Goal: Complete application form: Complete application form

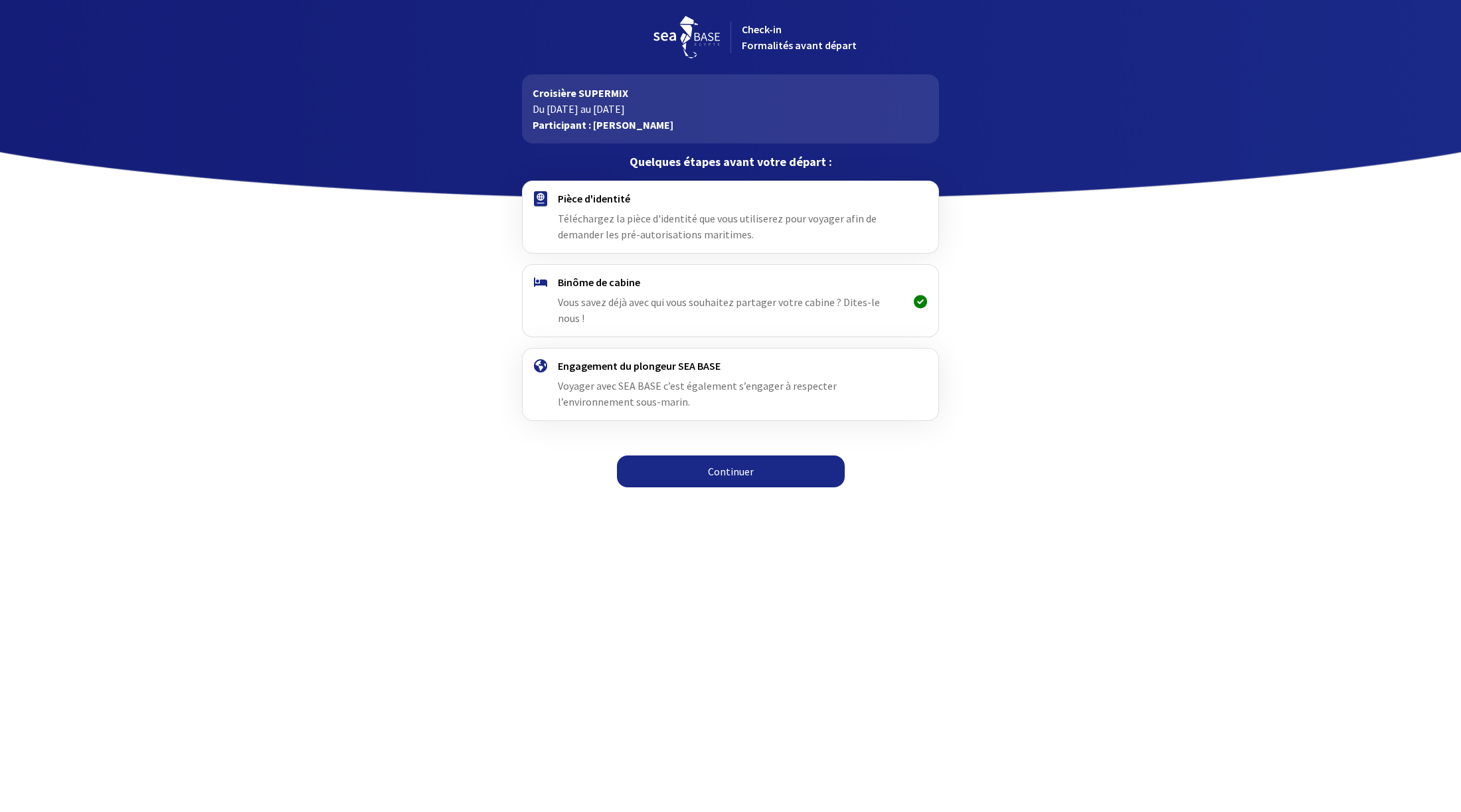
click at [762, 455] on link "Continuer" at bounding box center [730, 471] width 228 height 32
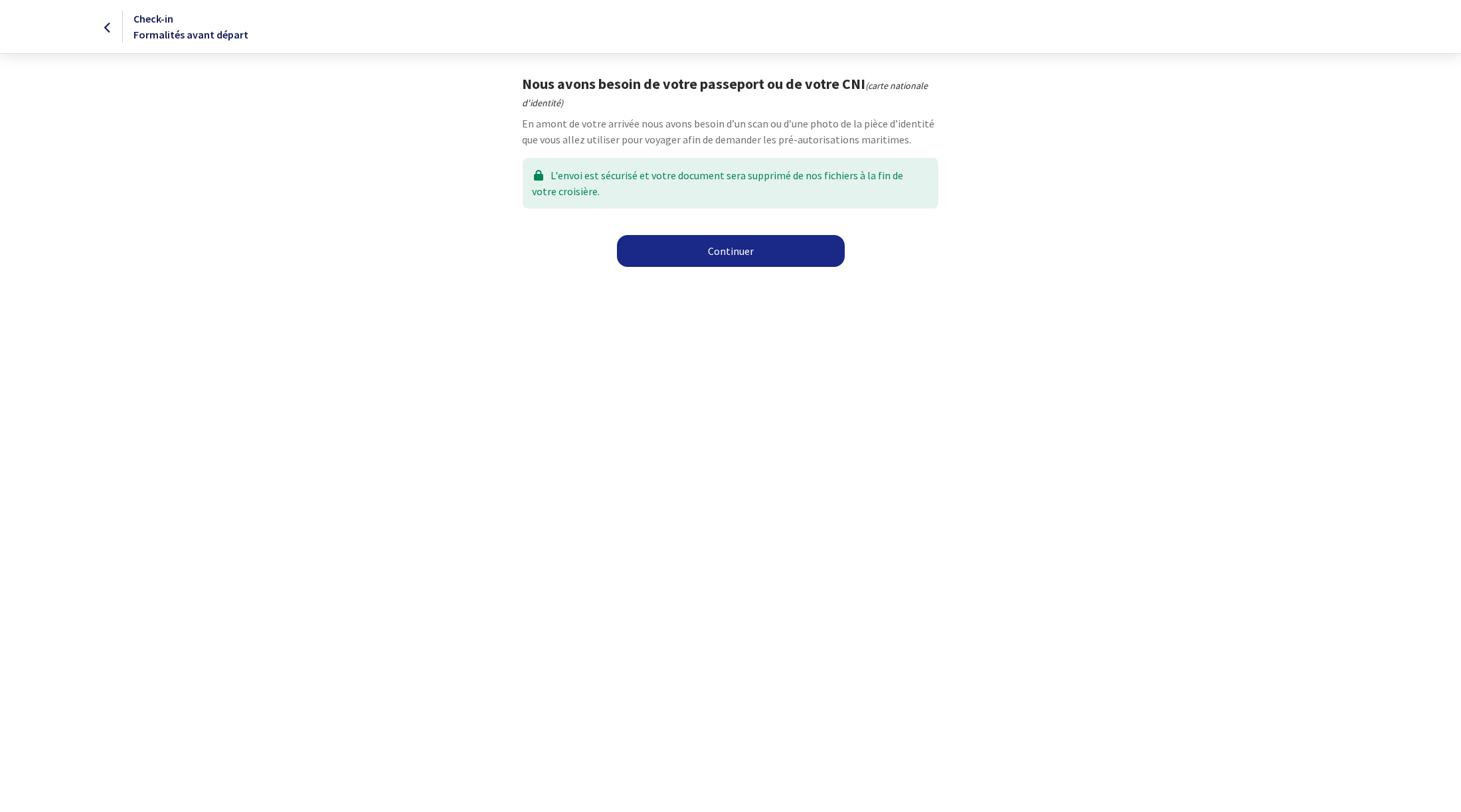
click at [743, 249] on link "Continuer" at bounding box center [730, 251] width 228 height 32
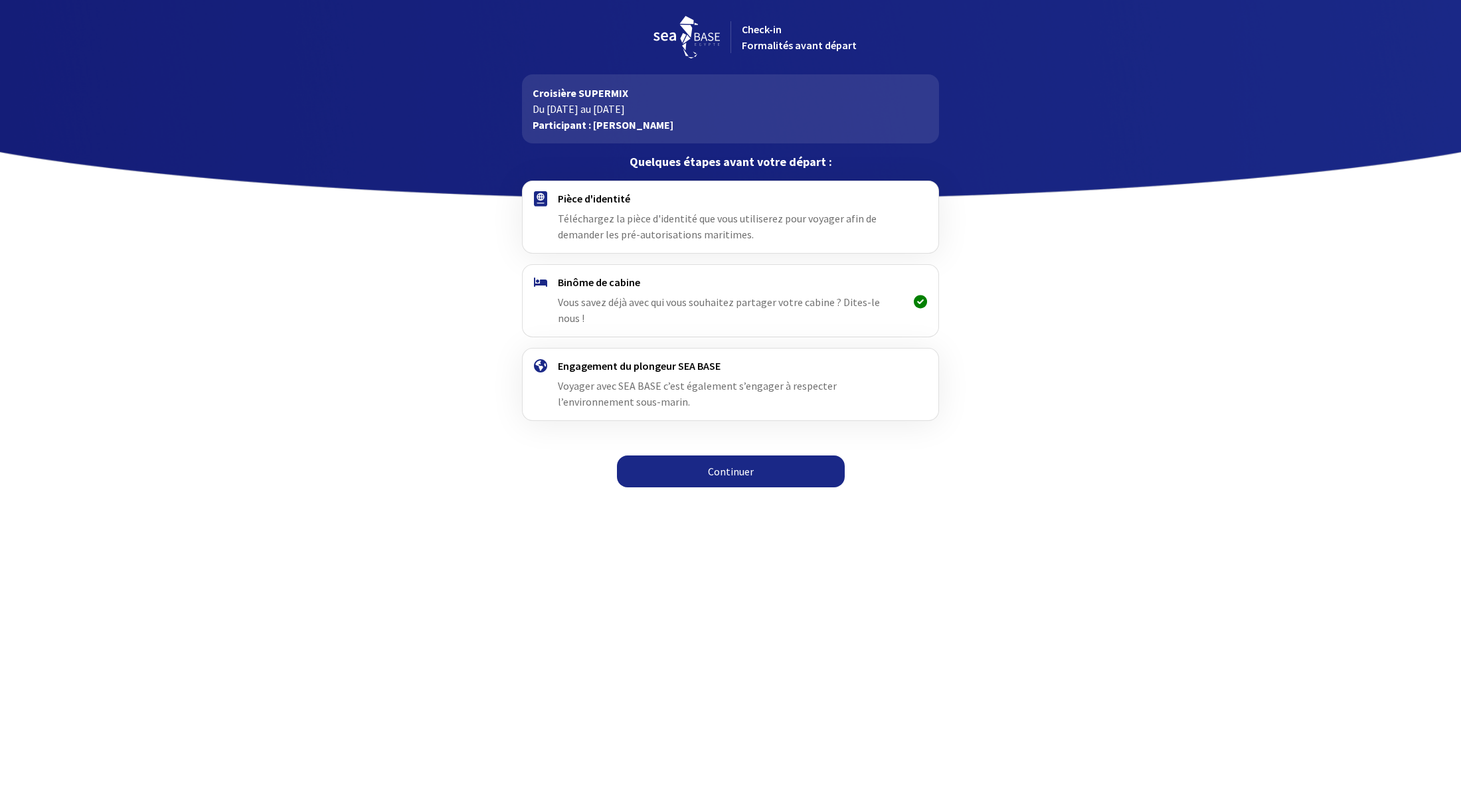
click at [755, 461] on link "Continuer" at bounding box center [730, 471] width 228 height 32
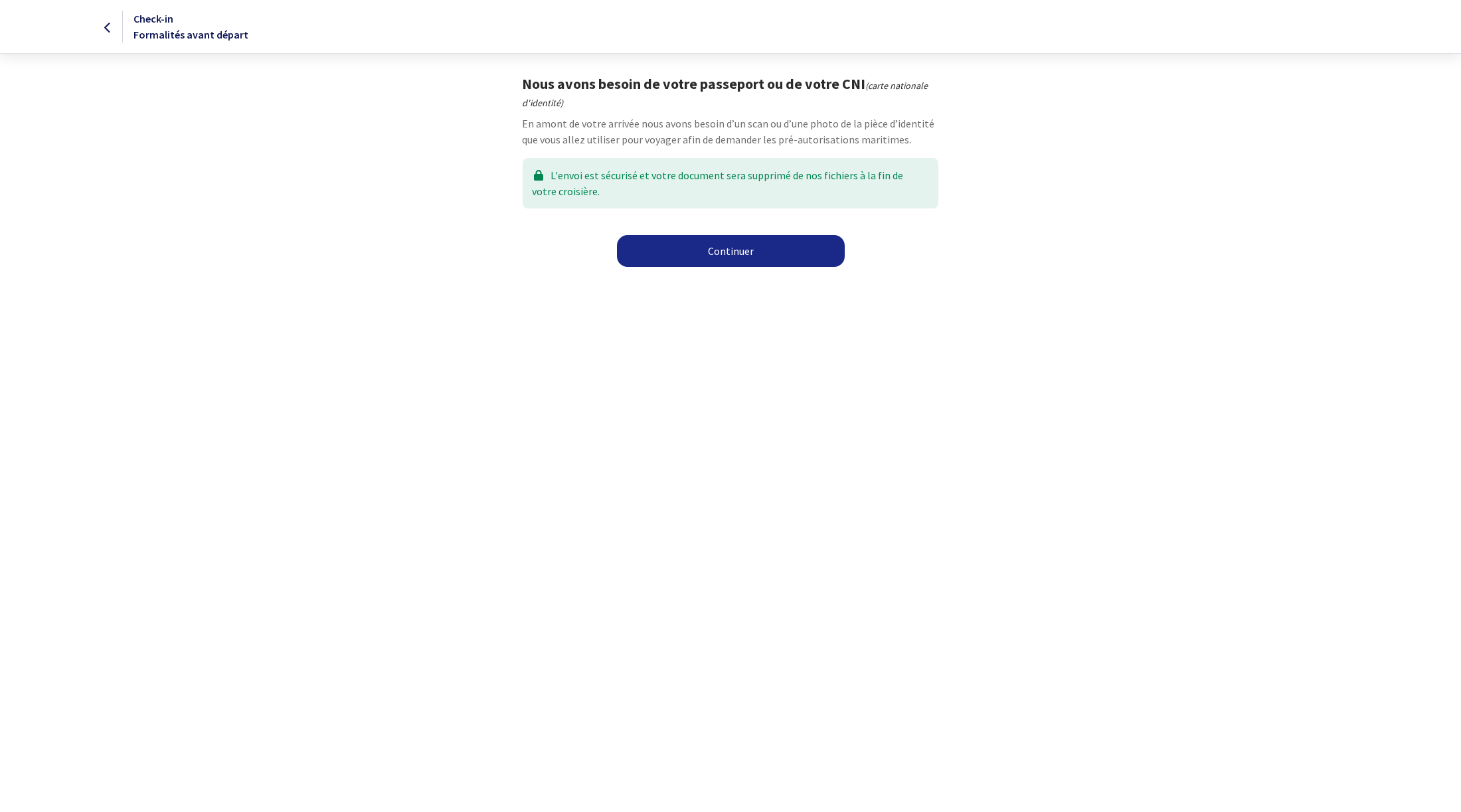
click at [768, 263] on link "Continuer" at bounding box center [730, 251] width 228 height 32
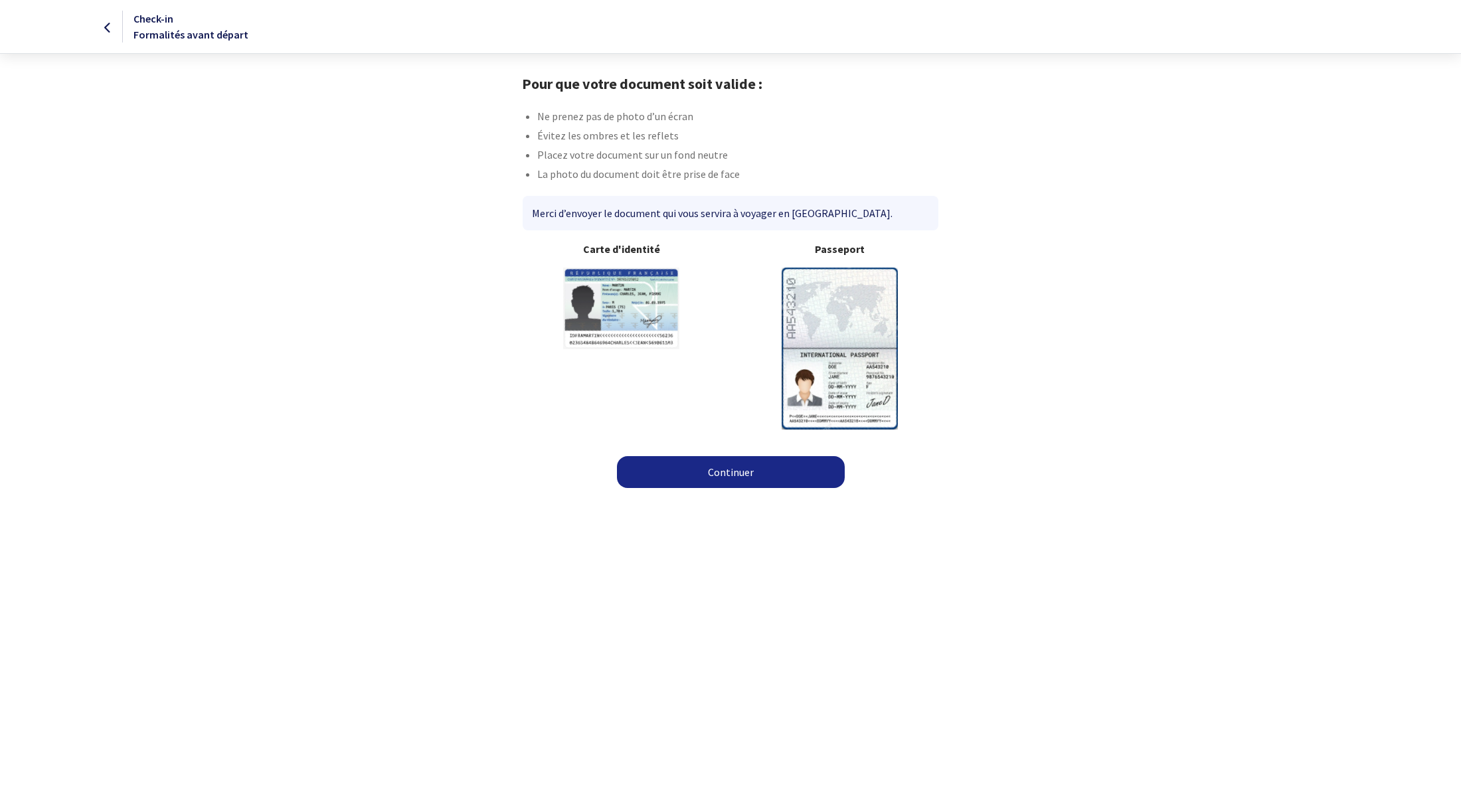
click at [835, 355] on img at bounding box center [840, 348] width 117 height 161
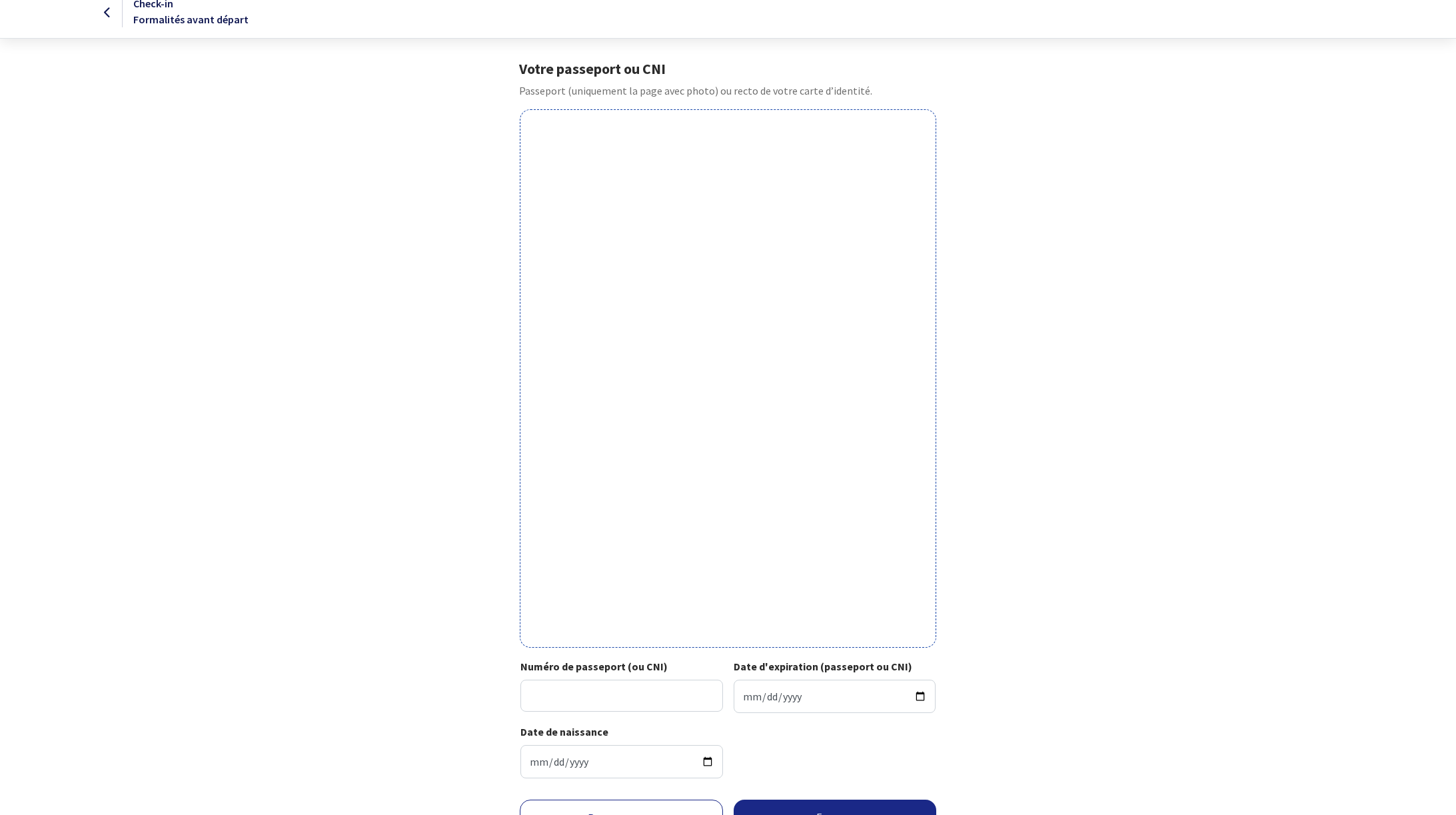
scroll to position [67, 0]
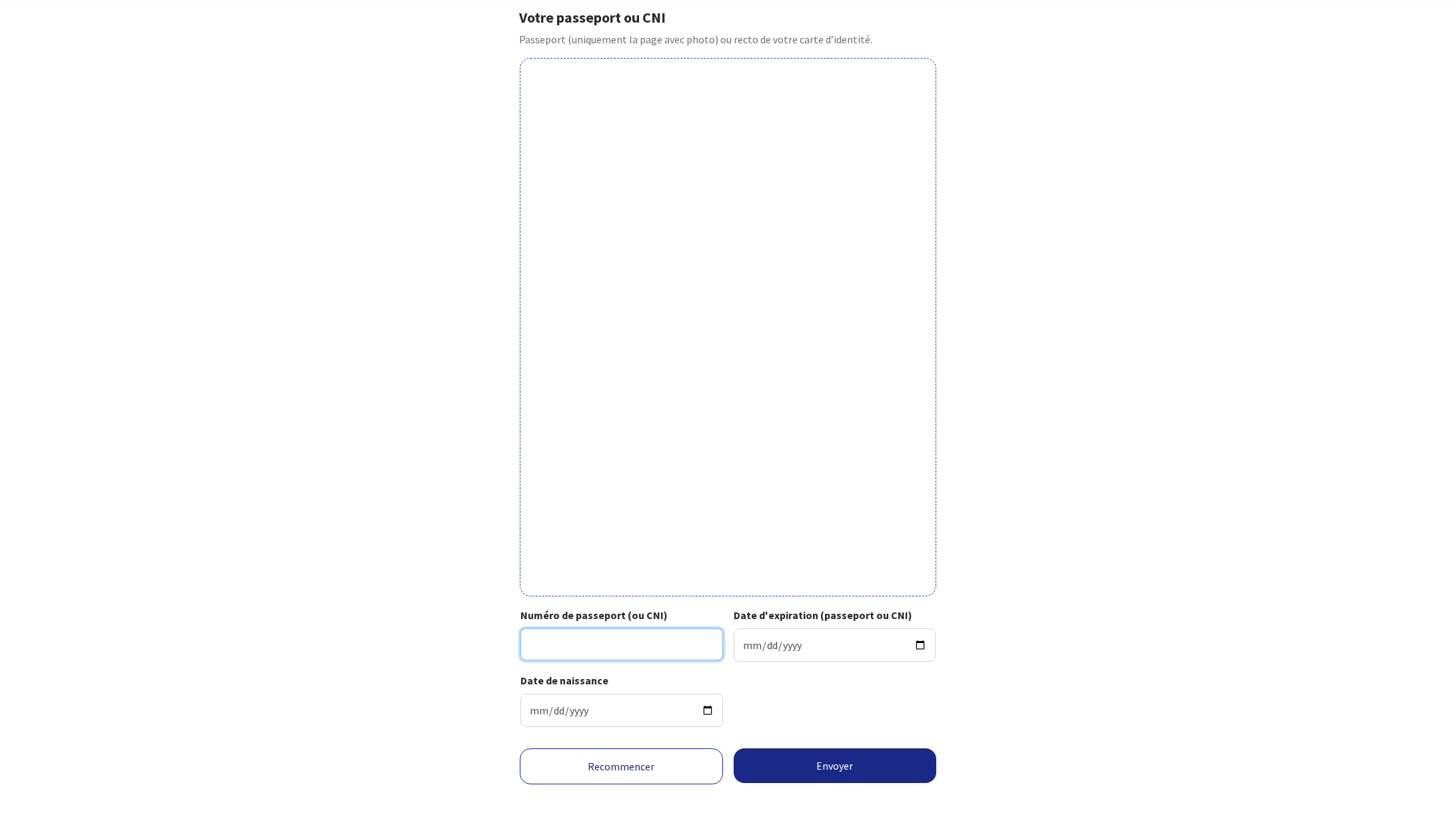
click at [595, 646] on input "Numéro de passeport (ou CNI)" at bounding box center [621, 645] width 203 height 32
type input "23KH48687"
click at [805, 641] on input "Date d'expiration (passeport ou CNI)" at bounding box center [835, 645] width 203 height 33
click at [924, 646] on input "Date d'expiration (passeport ou CNI)" at bounding box center [835, 645] width 203 height 33
type input "2033-10-19"
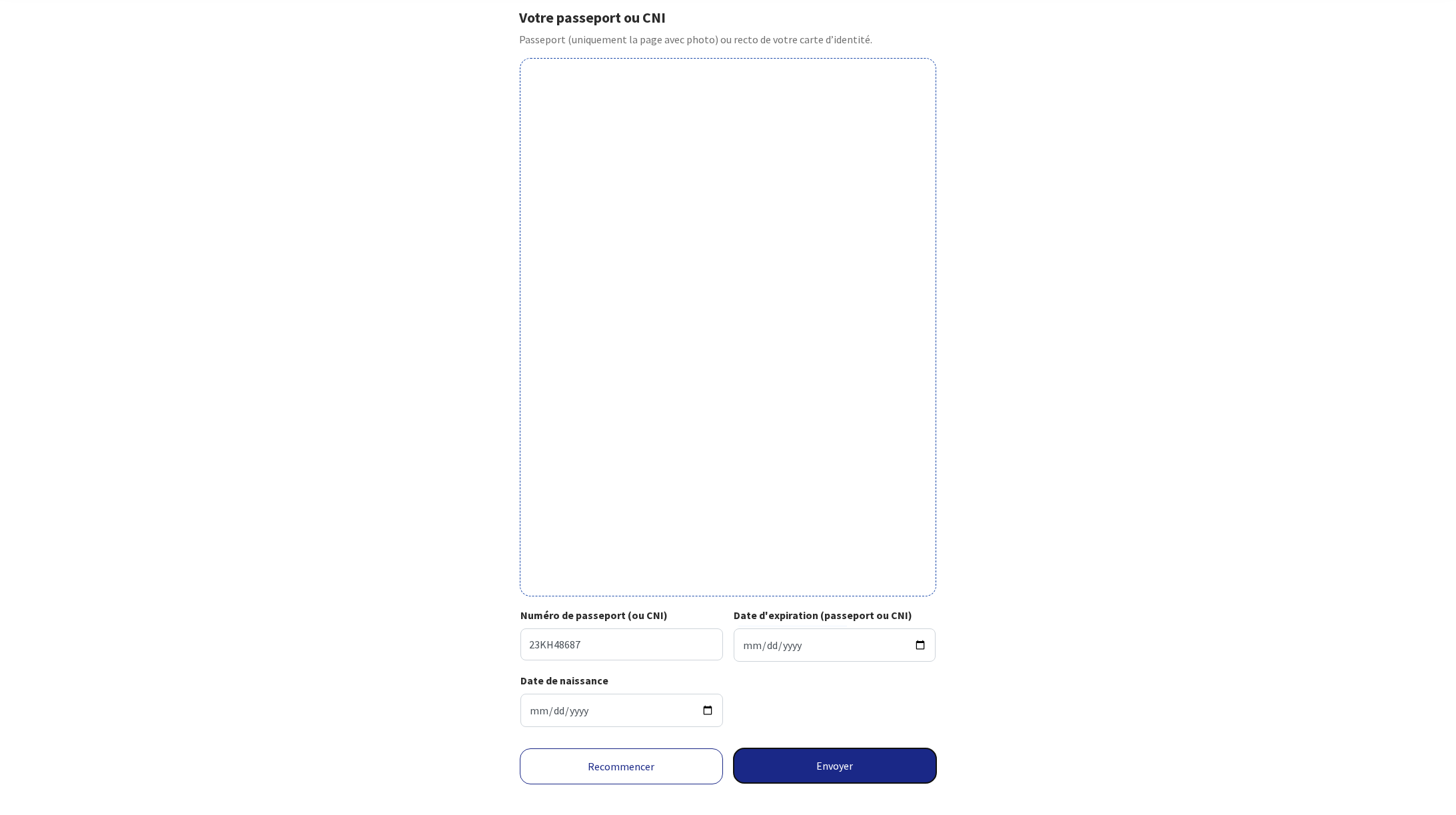
click at [856, 759] on button "Envoyer" at bounding box center [836, 765] width 204 height 35
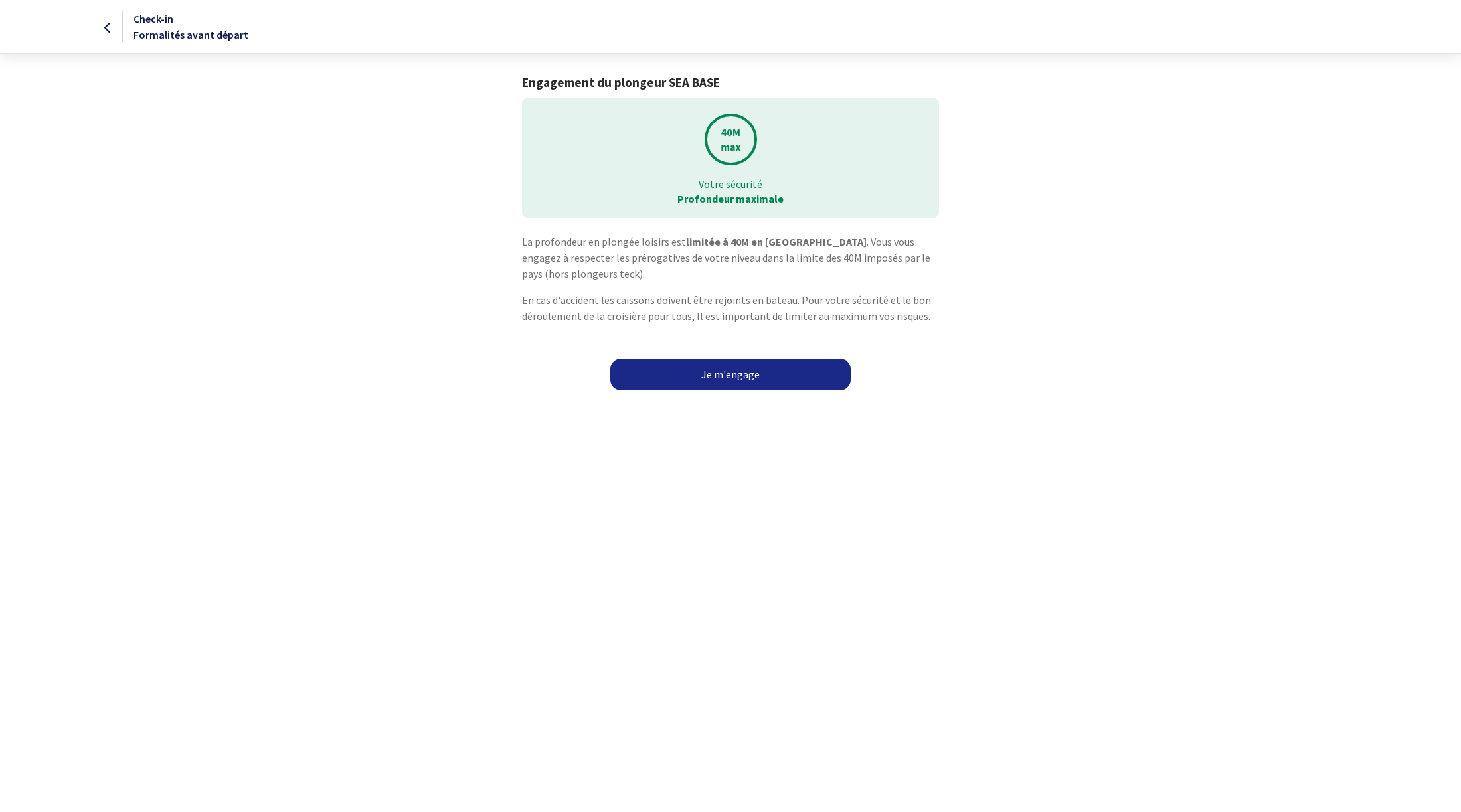
click at [743, 374] on link "Je m'engage" at bounding box center [730, 374] width 240 height 32
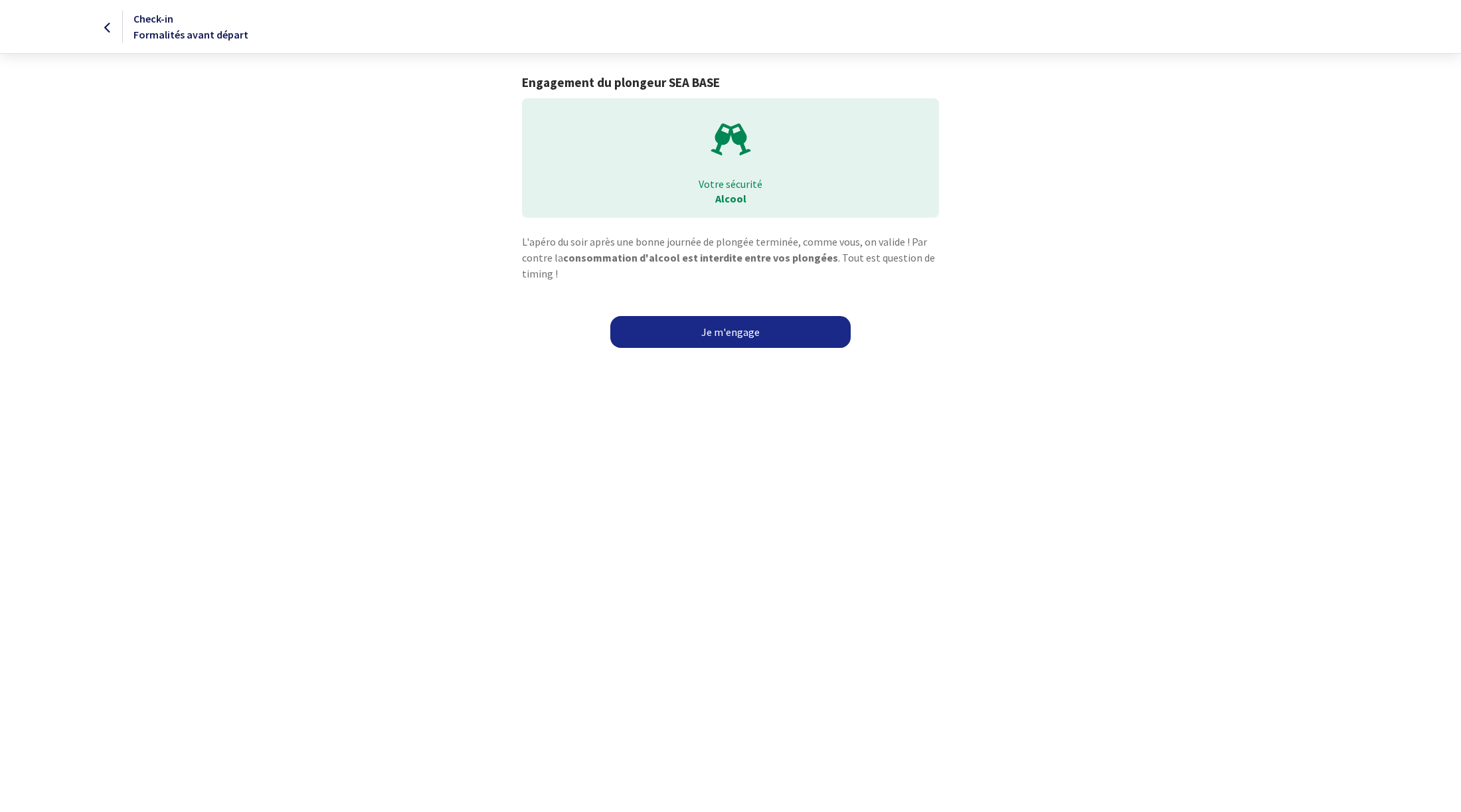
click at [744, 335] on link "Je m'engage" at bounding box center [730, 332] width 240 height 32
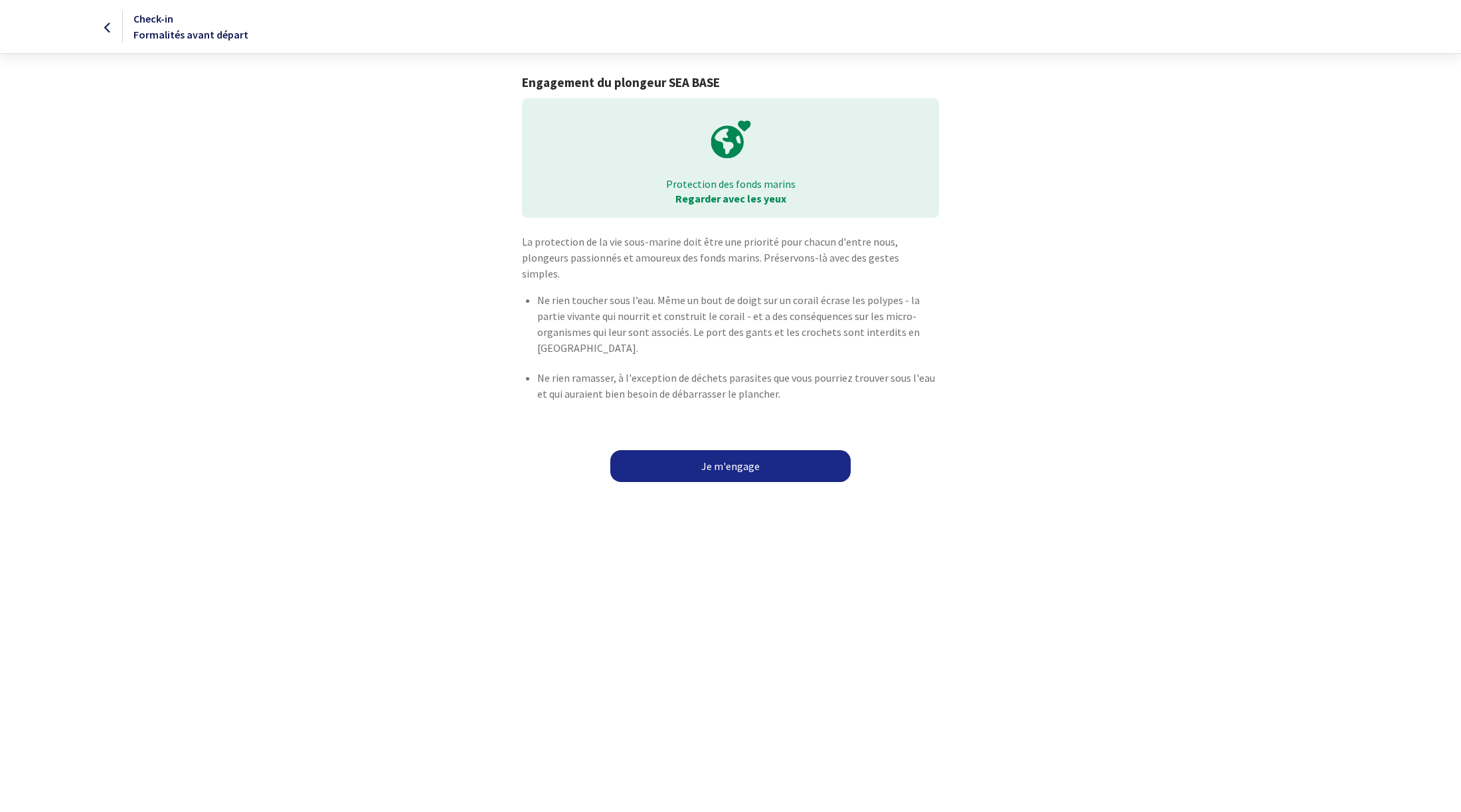
click at [737, 450] on link "Je m'engage" at bounding box center [730, 466] width 240 height 32
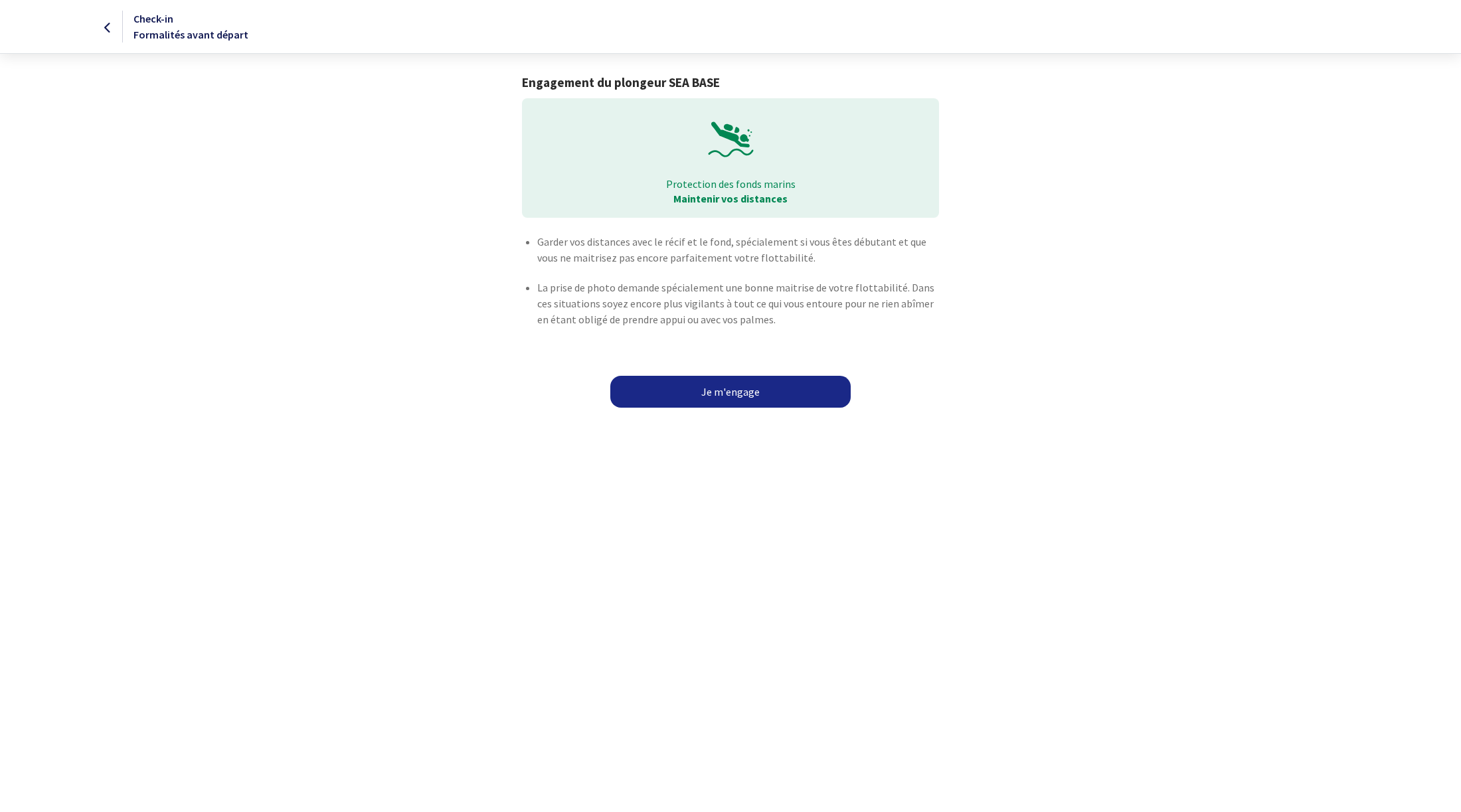
click at [724, 398] on link "Je m'engage" at bounding box center [730, 391] width 240 height 32
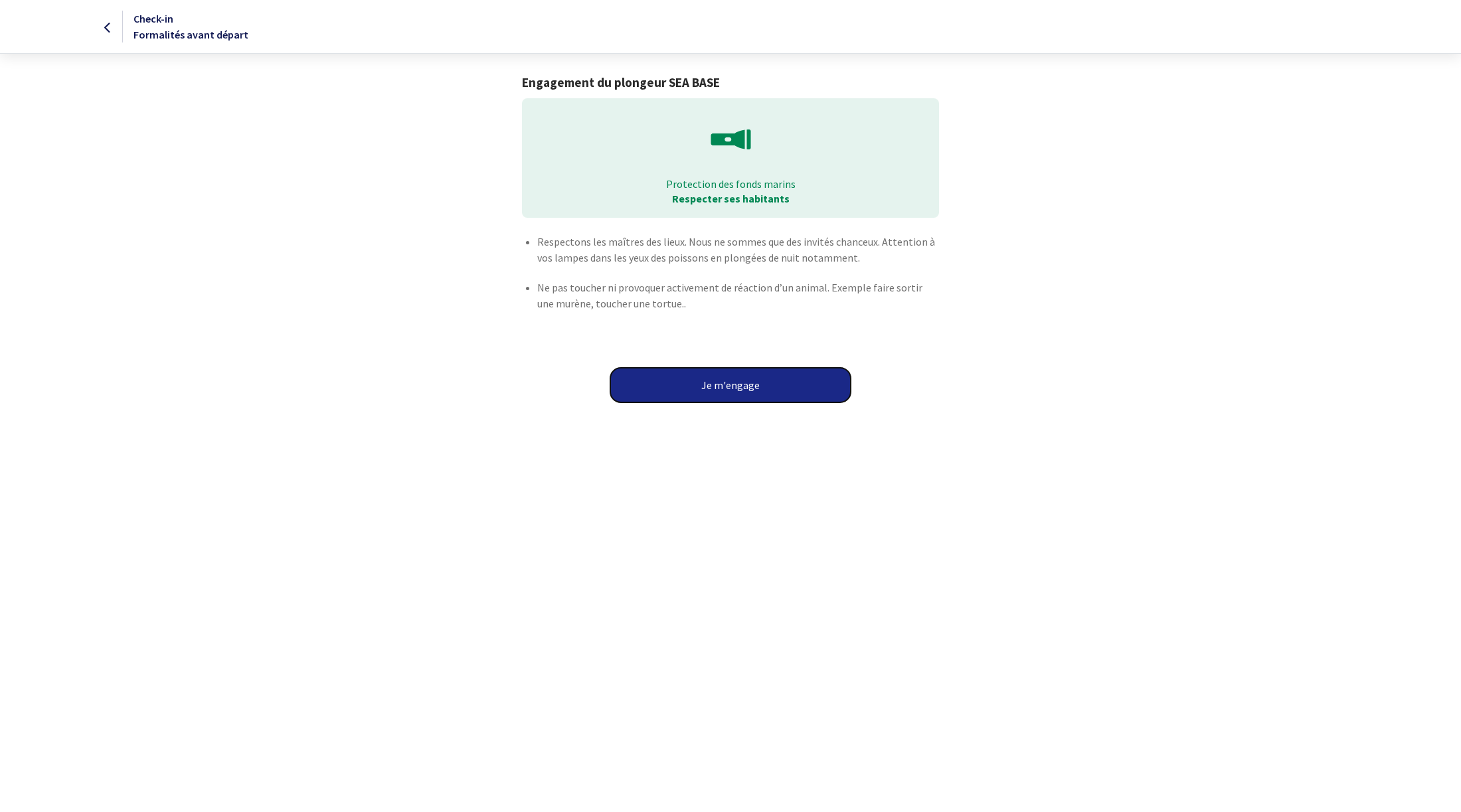
click at [727, 386] on button "Je m'engage" at bounding box center [730, 385] width 240 height 35
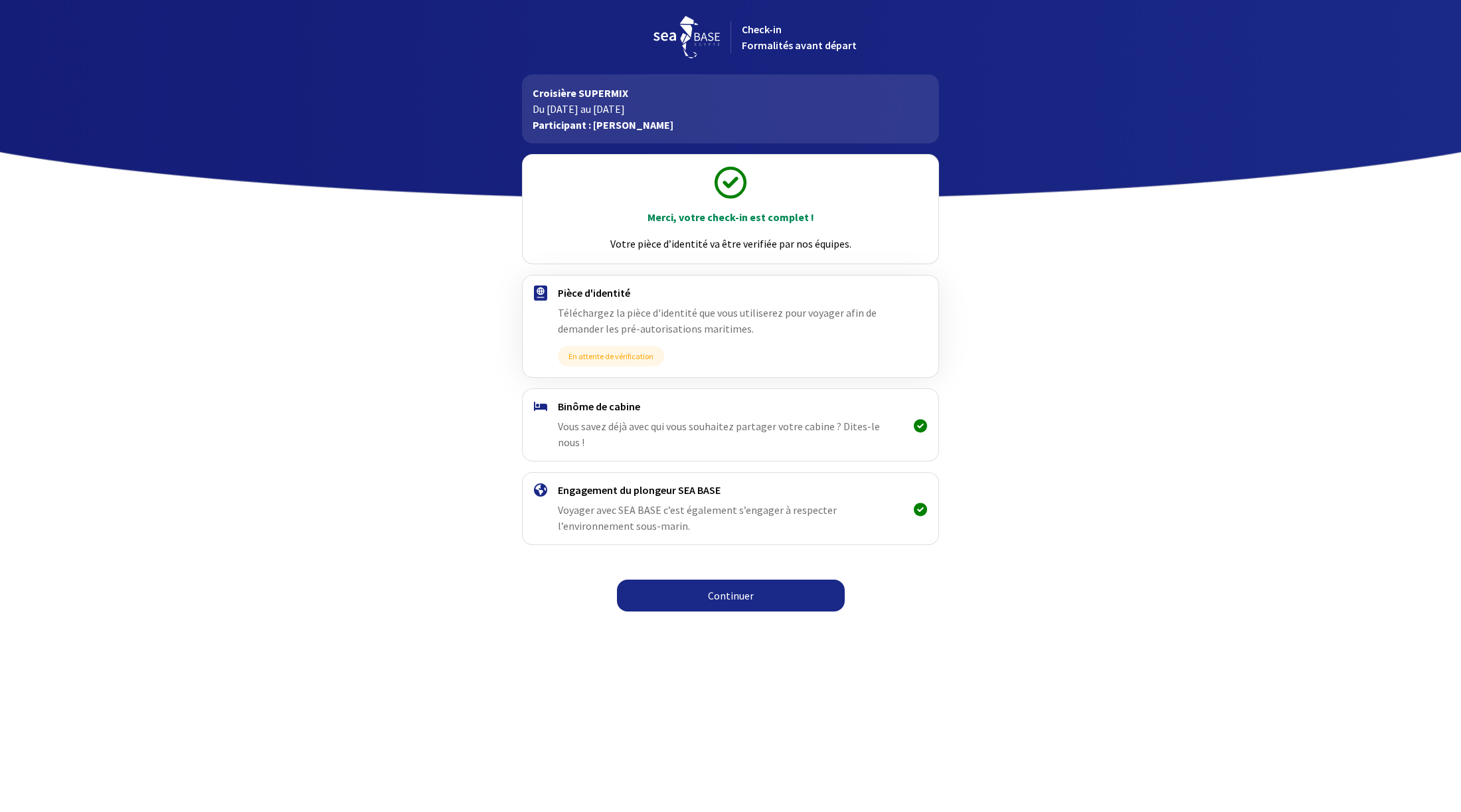
click at [761, 580] on link "Continuer" at bounding box center [730, 596] width 228 height 32
